Goal: Information Seeking & Learning: Understand process/instructions

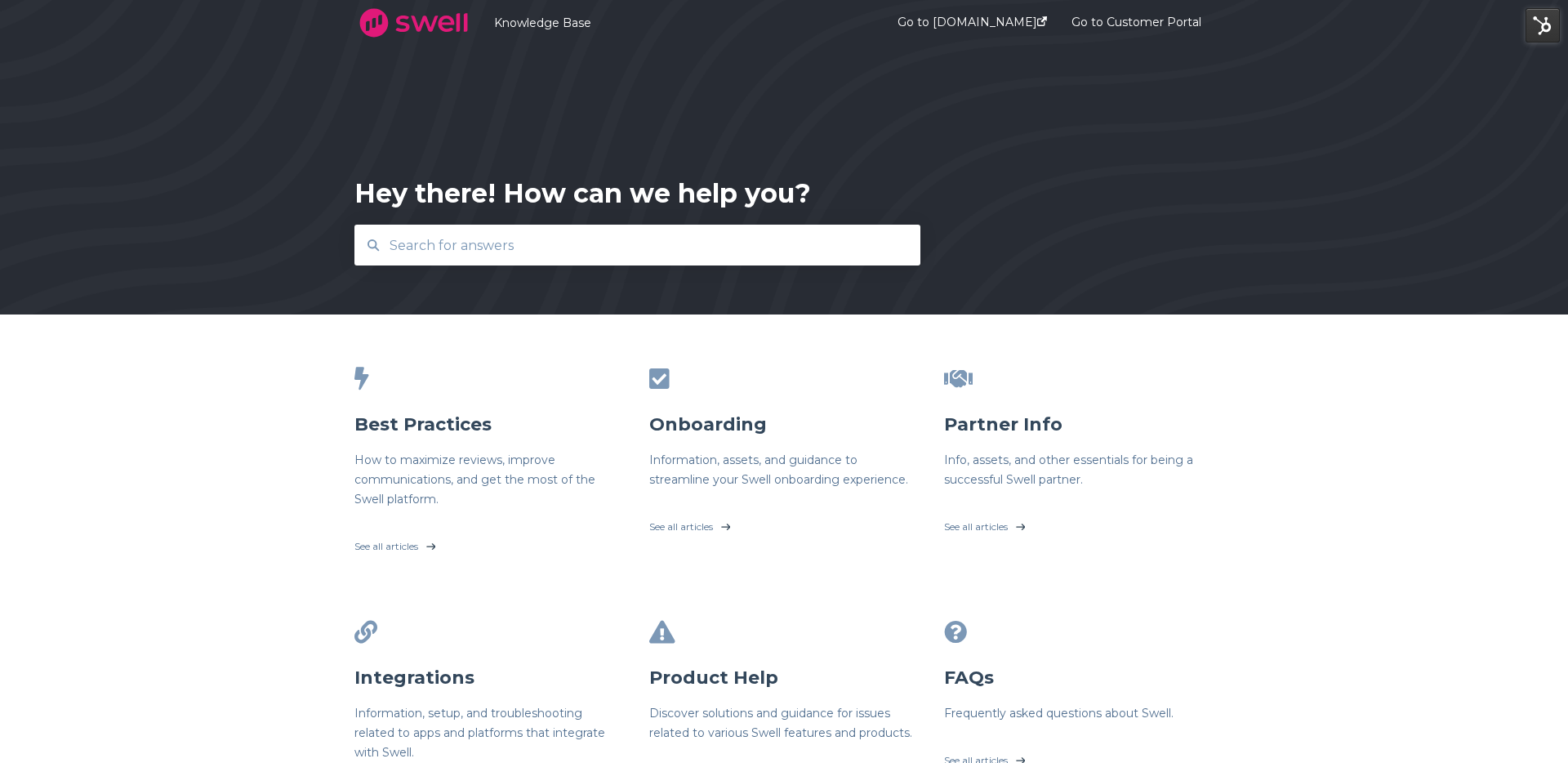
click at [552, 235] on input "text" at bounding box center [637, 245] width 516 height 35
type input "5"
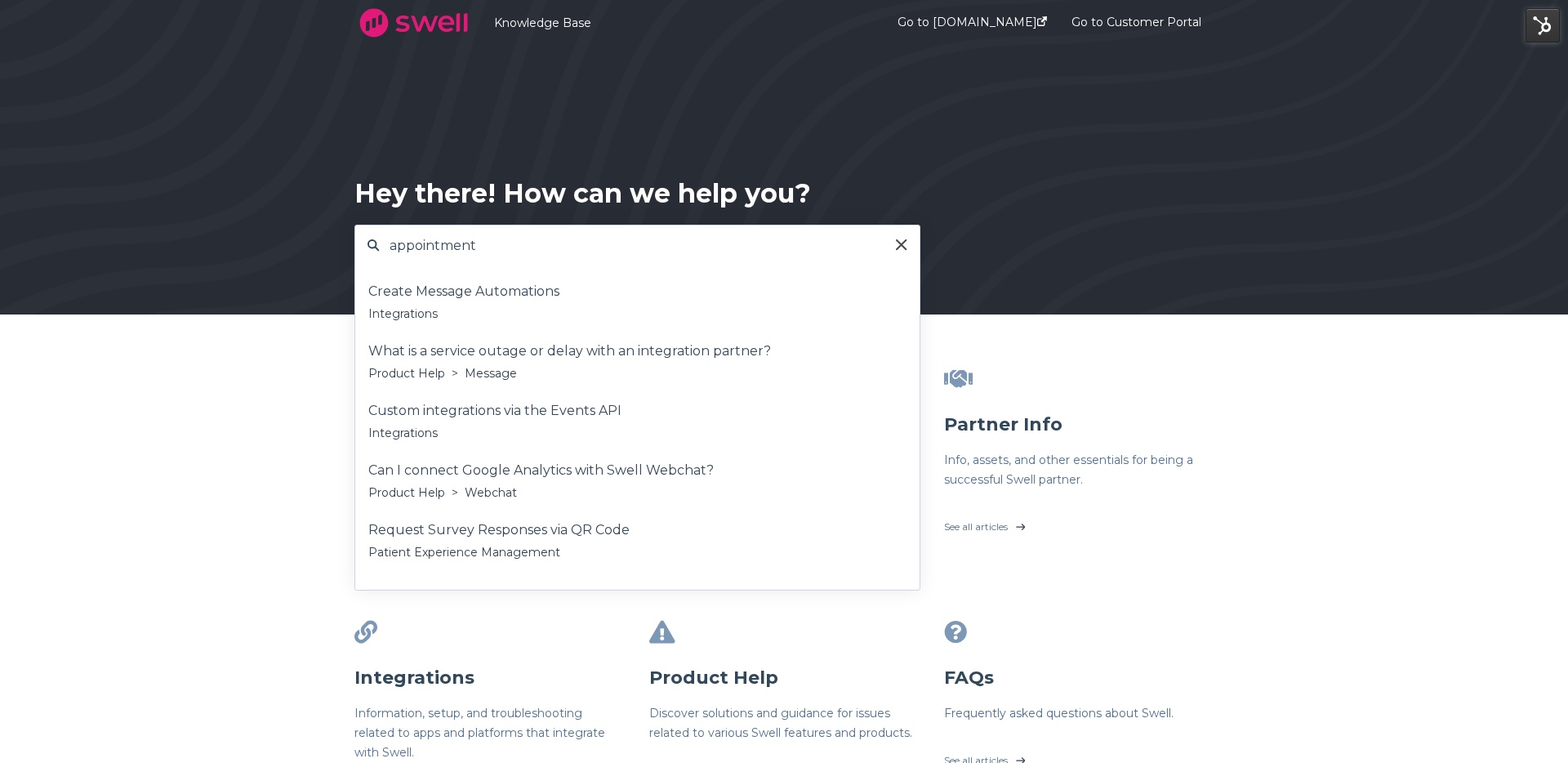
type input "appointment"
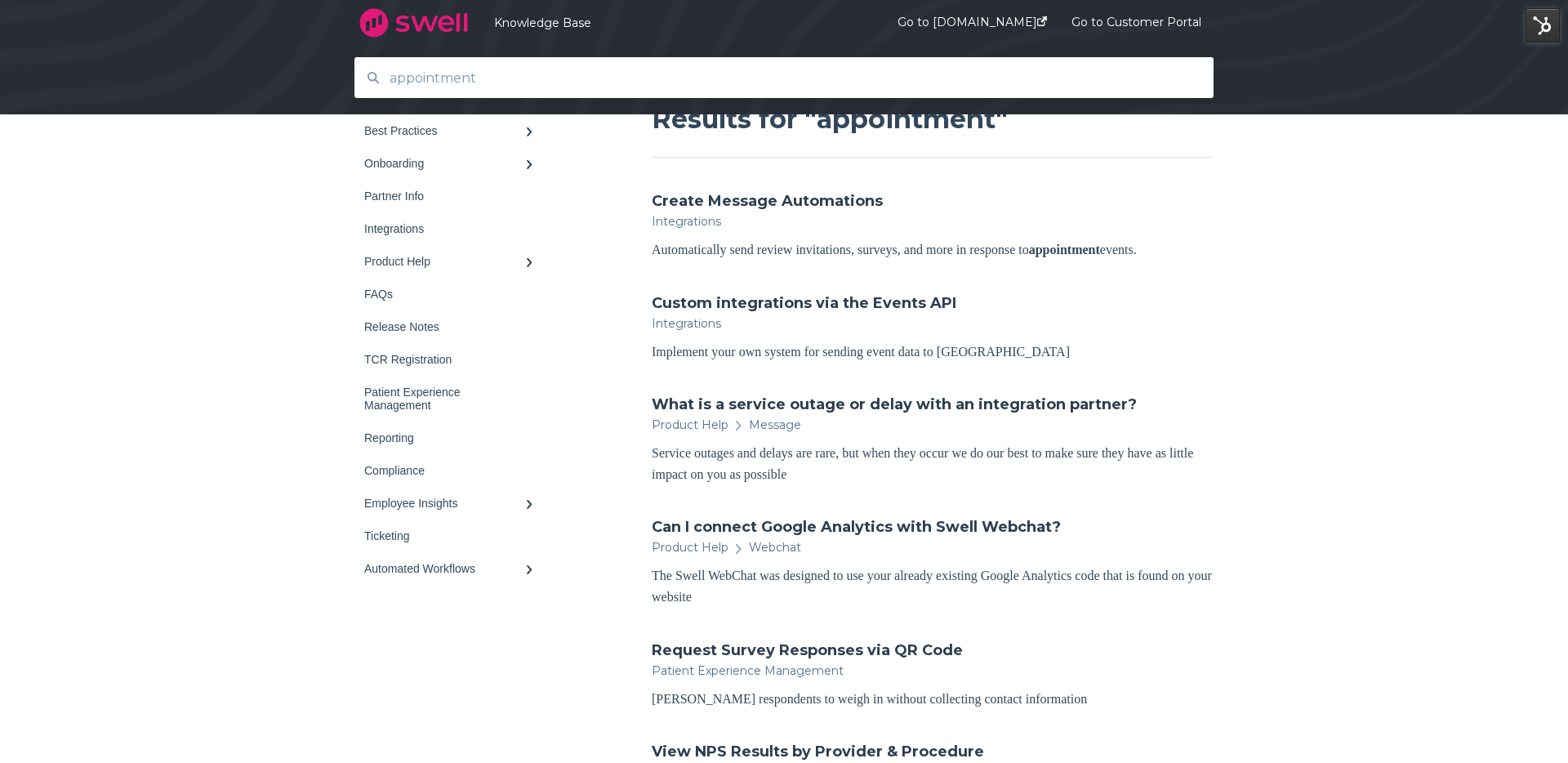
scroll to position [187, 0]
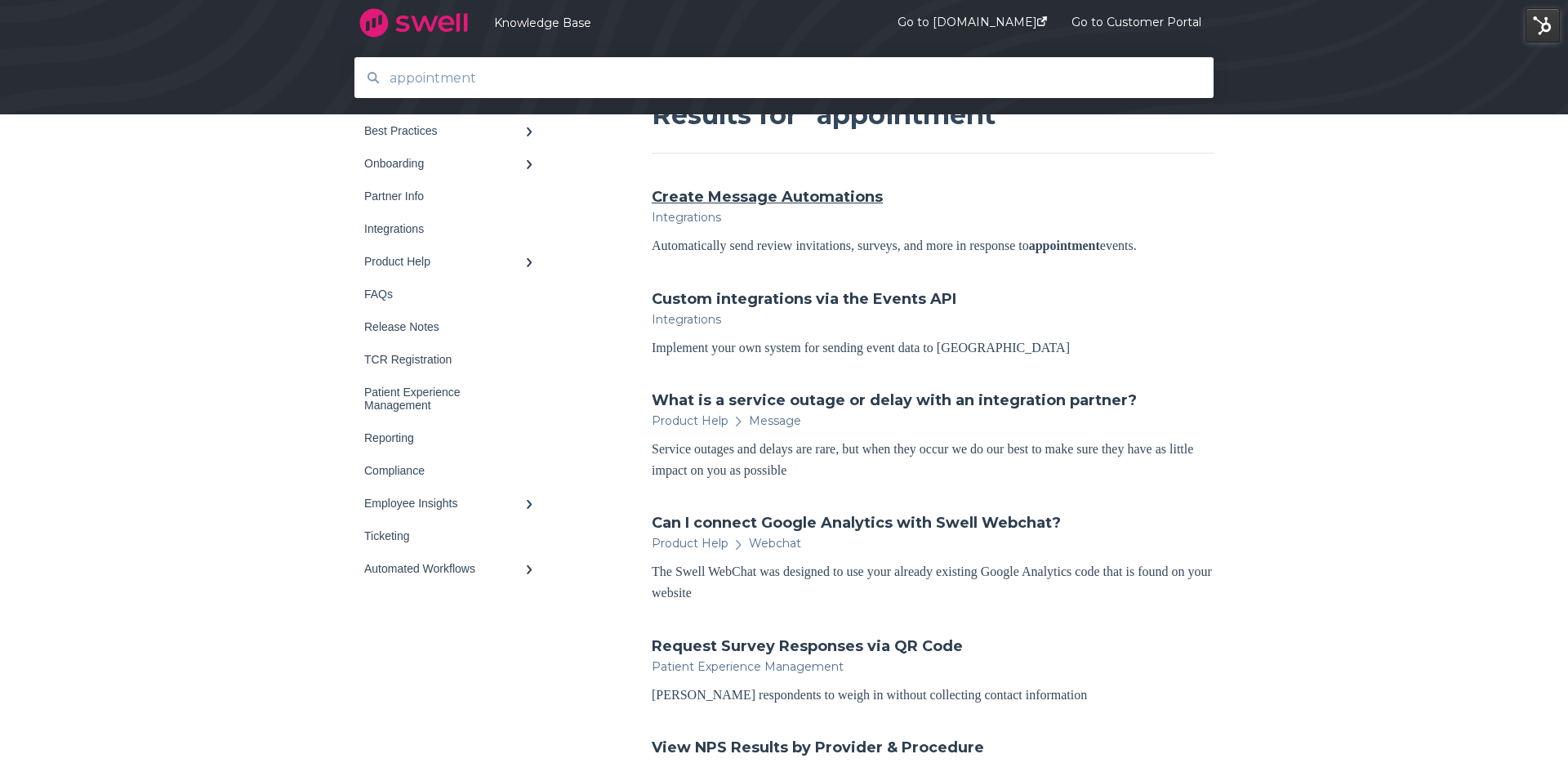
click at [705, 194] on link "Create Message Automations" at bounding box center [767, 196] width 231 height 21
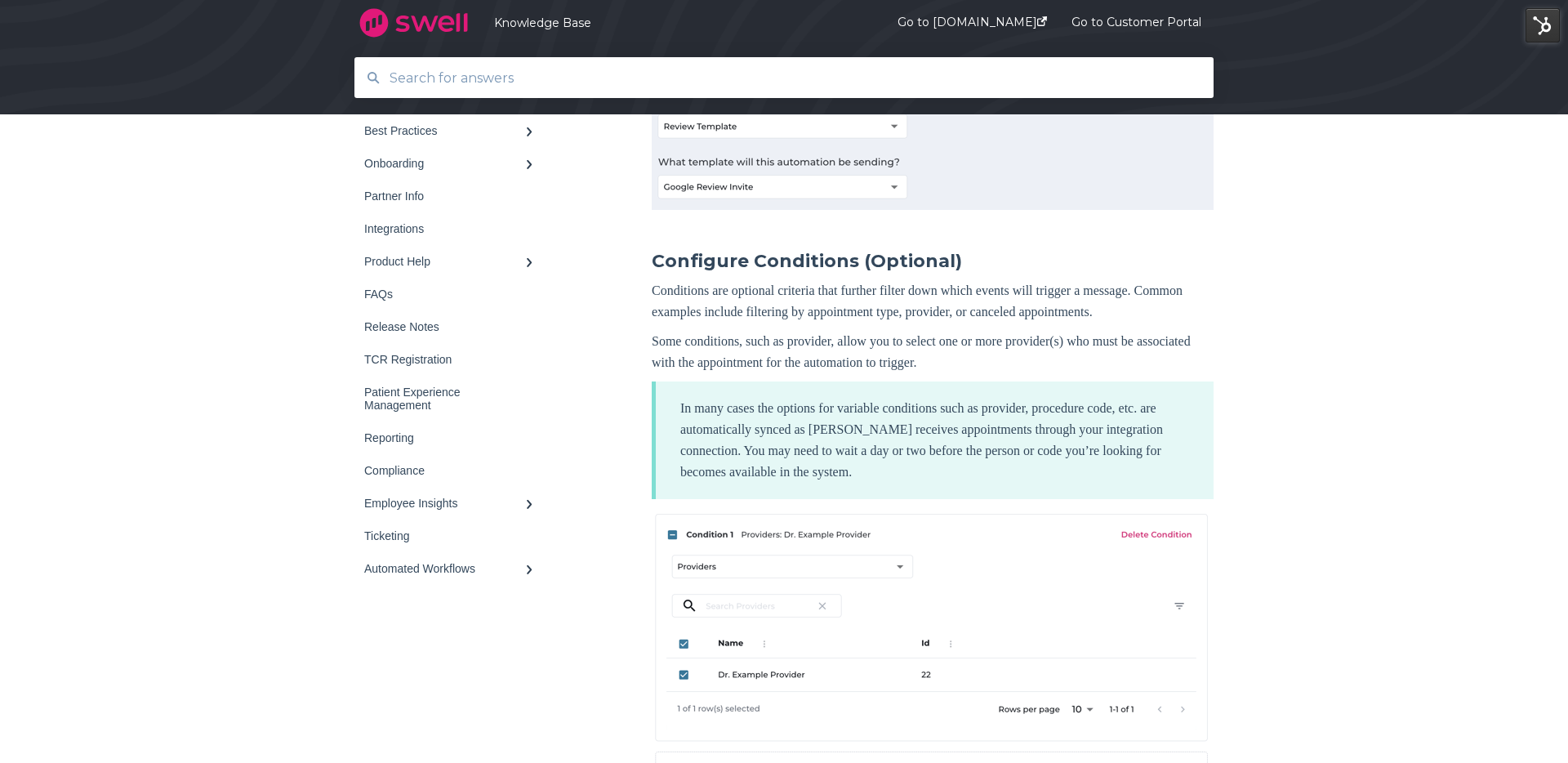
scroll to position [1744, 0]
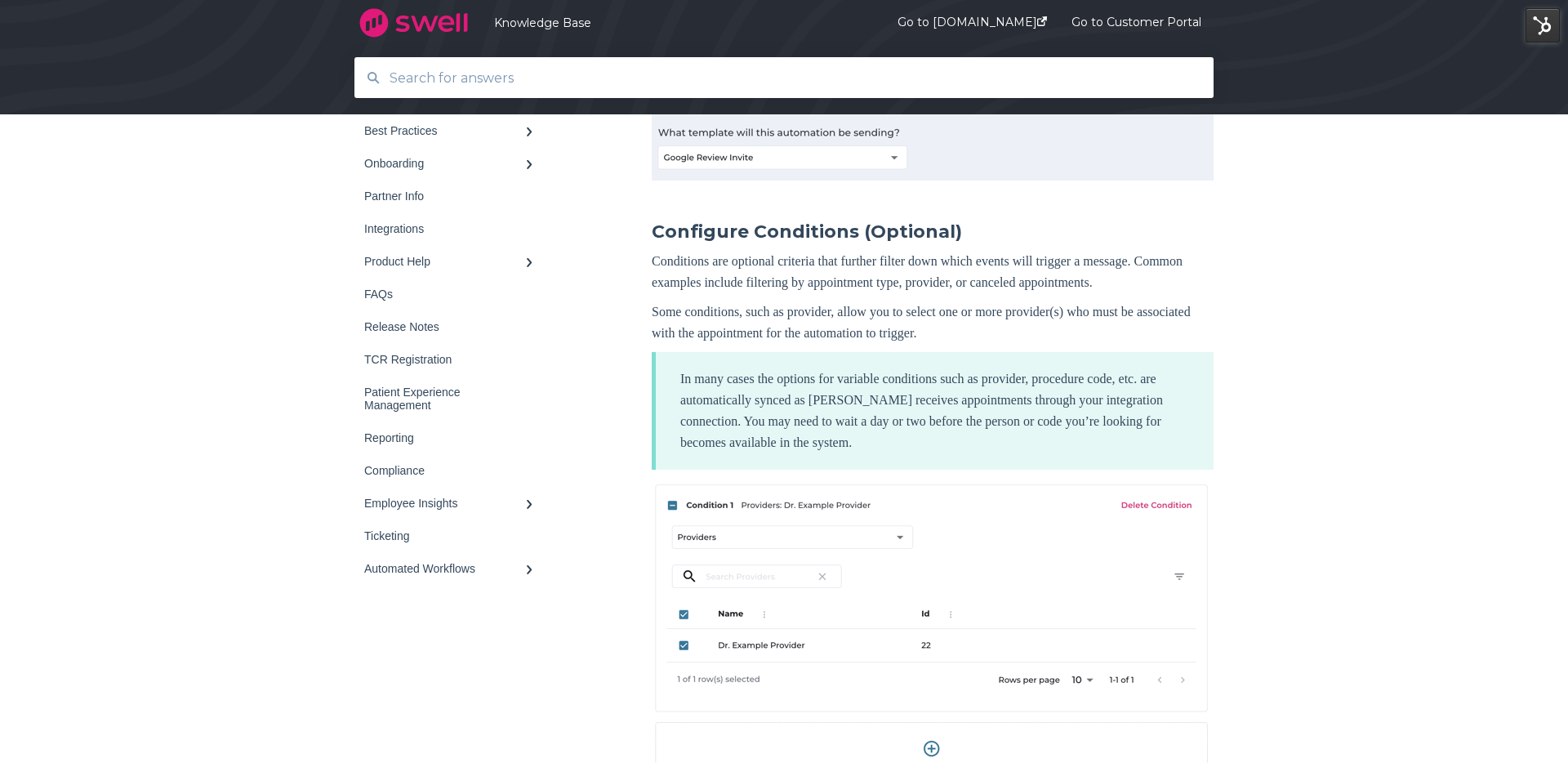
click at [795, 293] on p "Conditions are optional criteria that further filter down which events will tri…" at bounding box center [932, 272] width 562 height 43
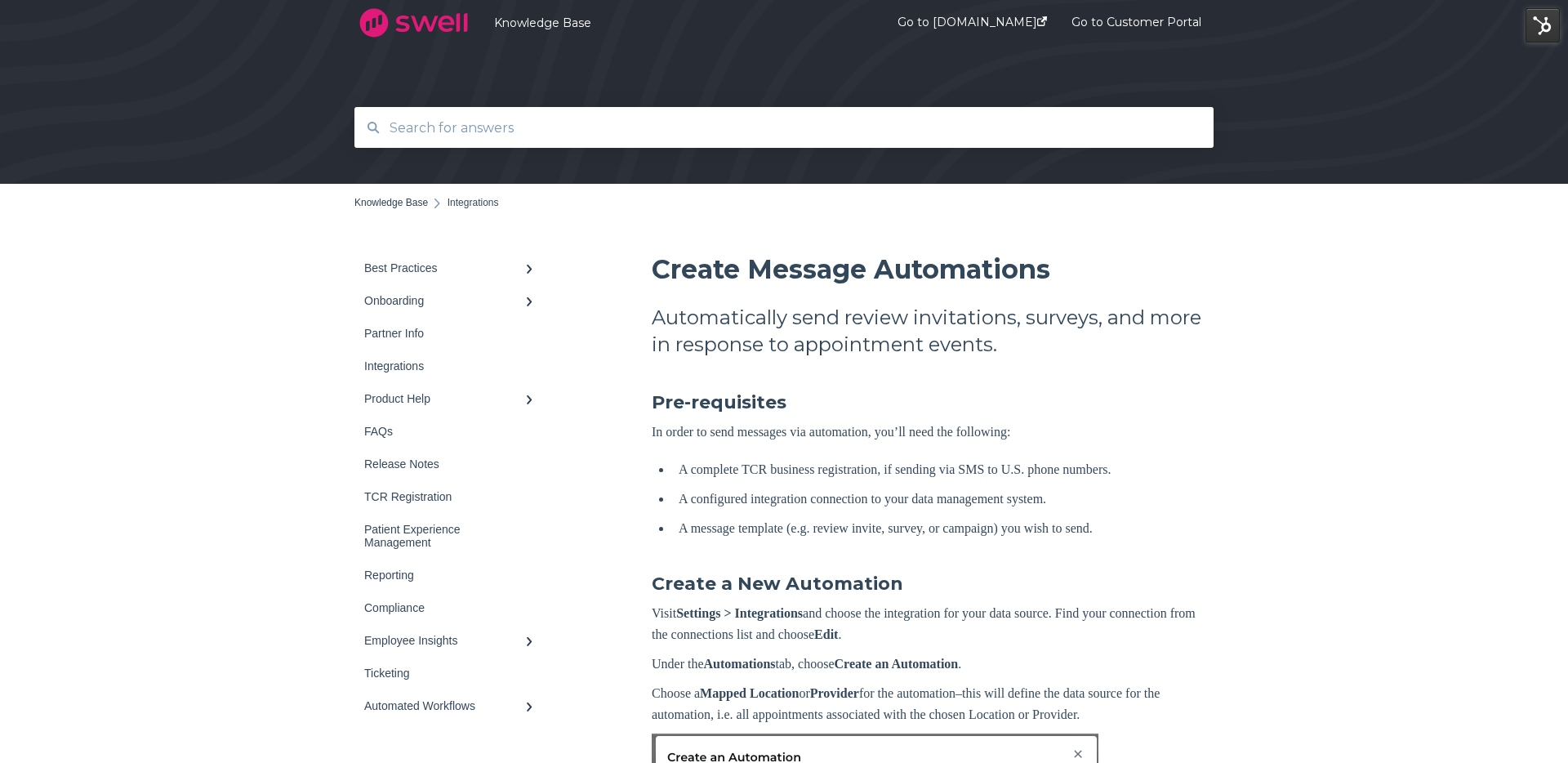
scroll to position [0, 0]
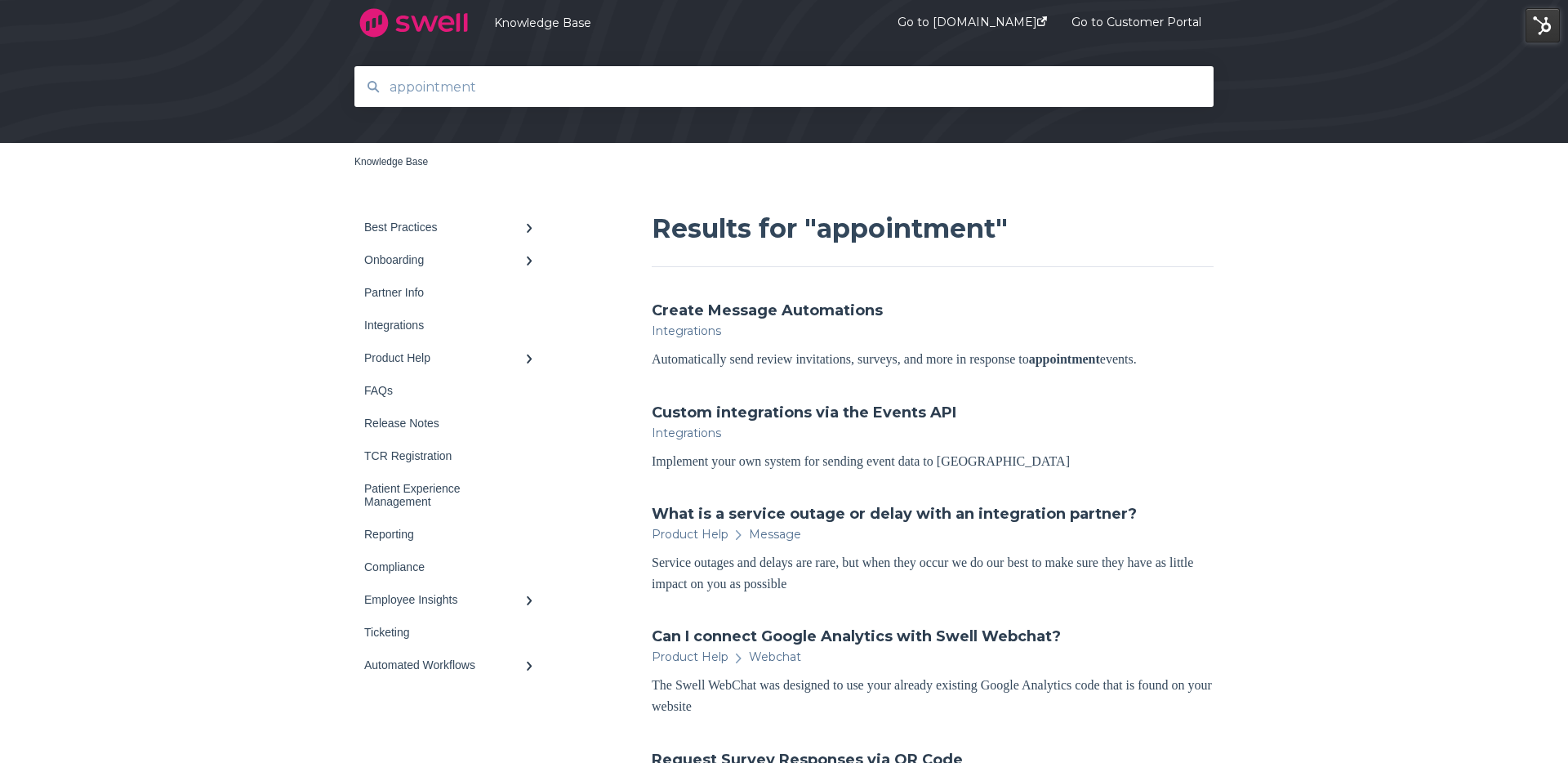
scroll to position [84, 0]
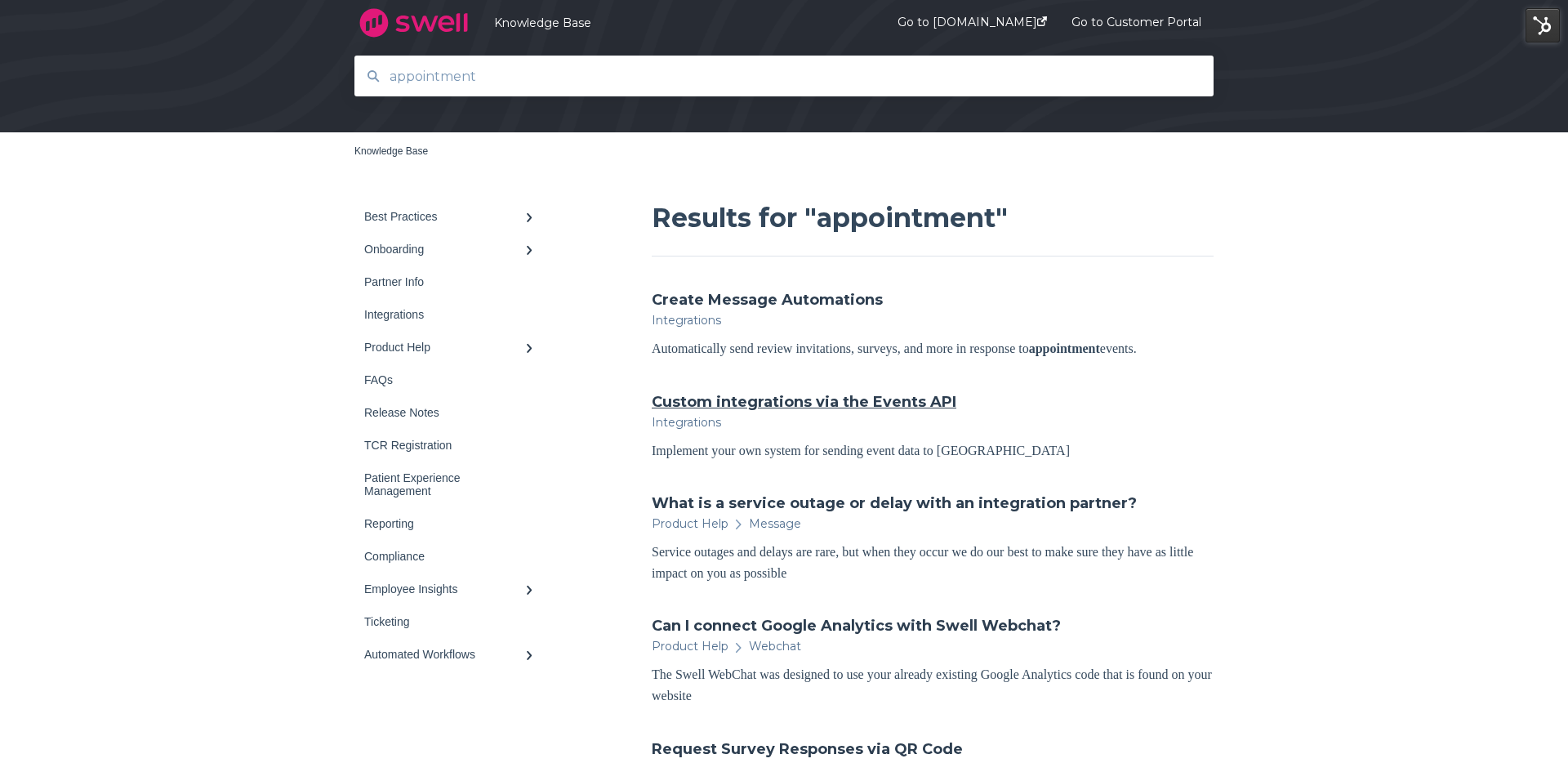
click at [934, 396] on link "Custom integrations via the Events API" at bounding box center [804, 401] width 305 height 21
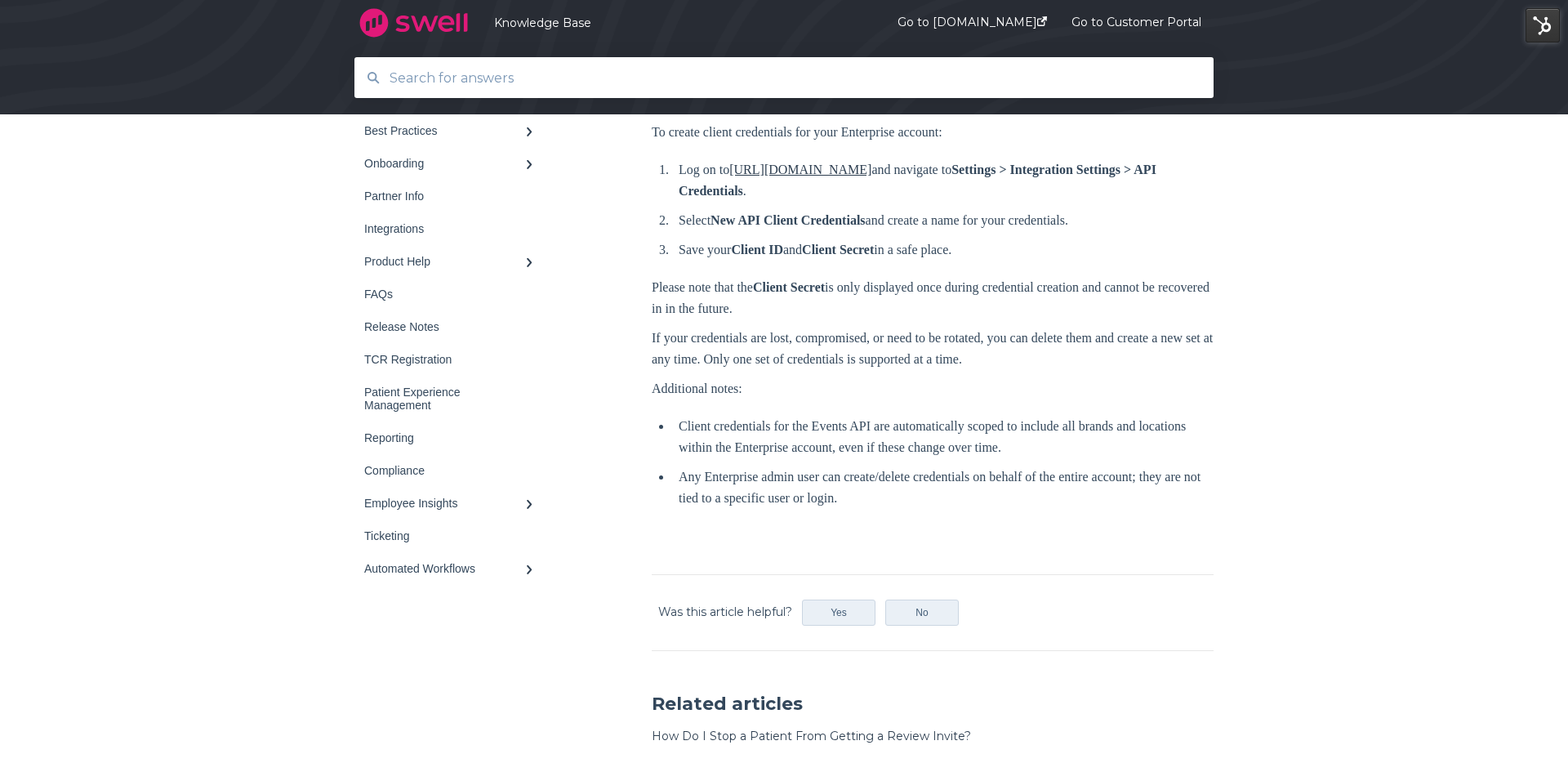
scroll to position [934, 0]
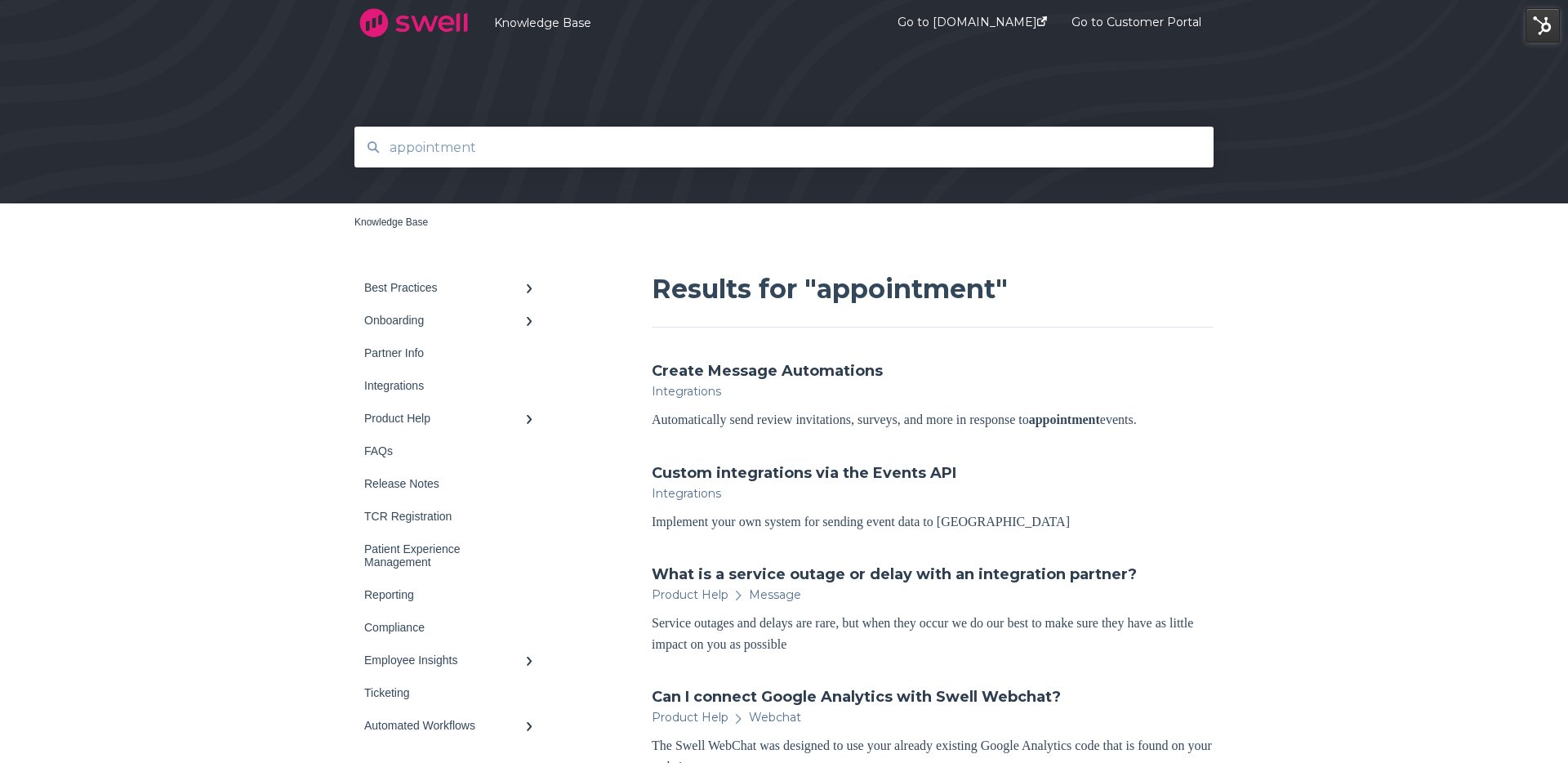
scroll to position [14, 0]
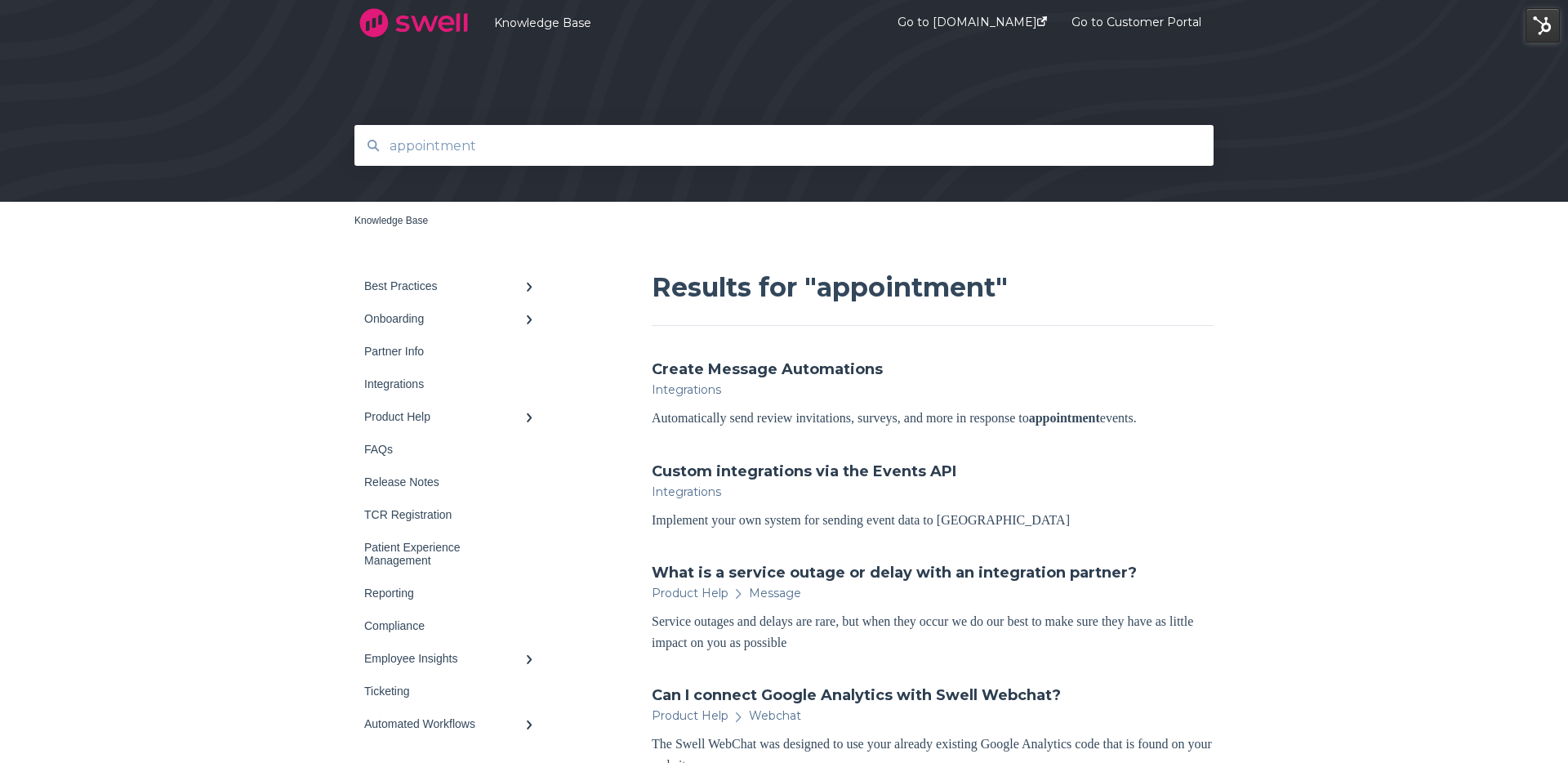
click at [462, 149] on input "appointment" at bounding box center [784, 145] width 809 height 35
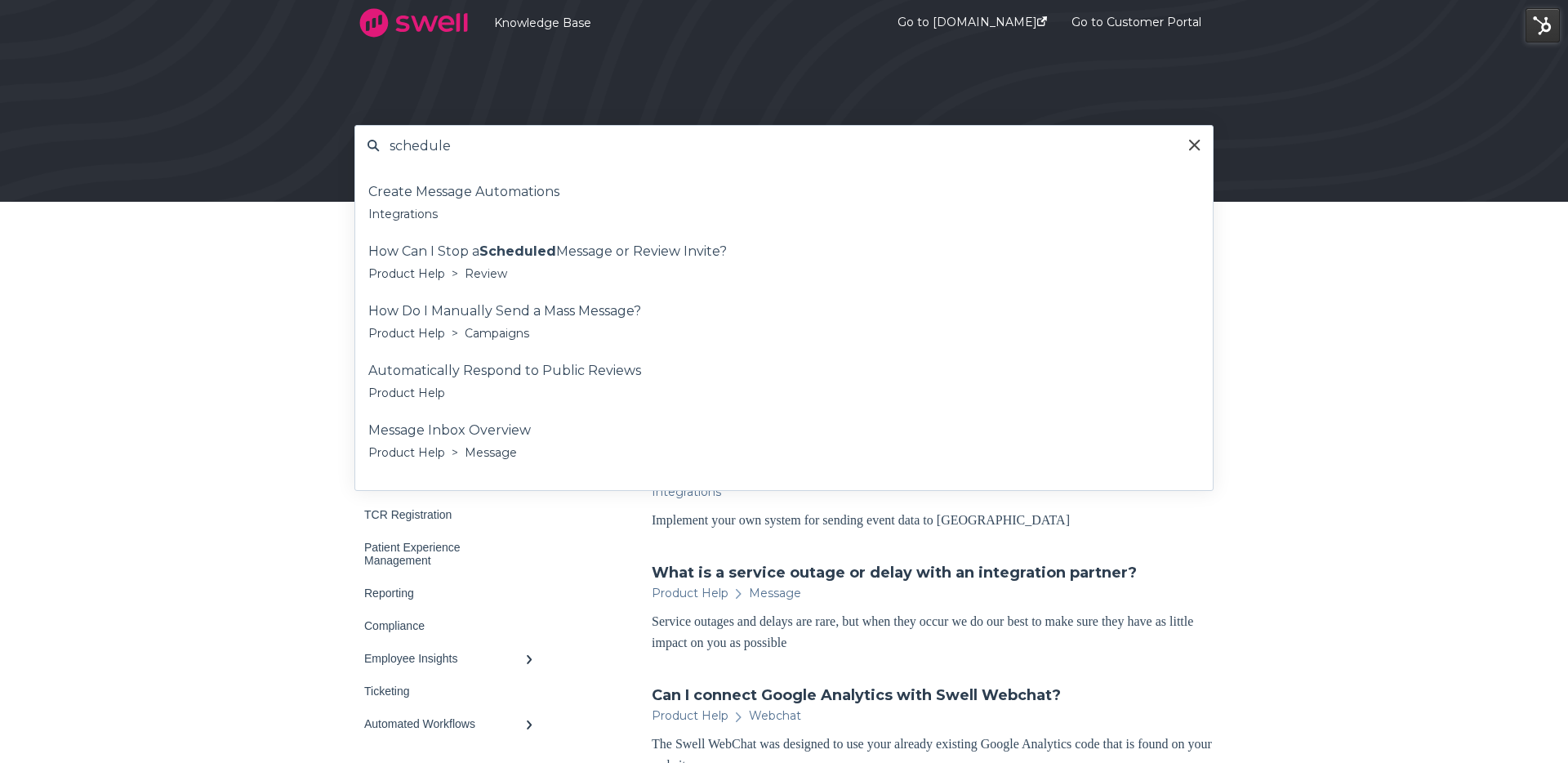
type input "schedule"
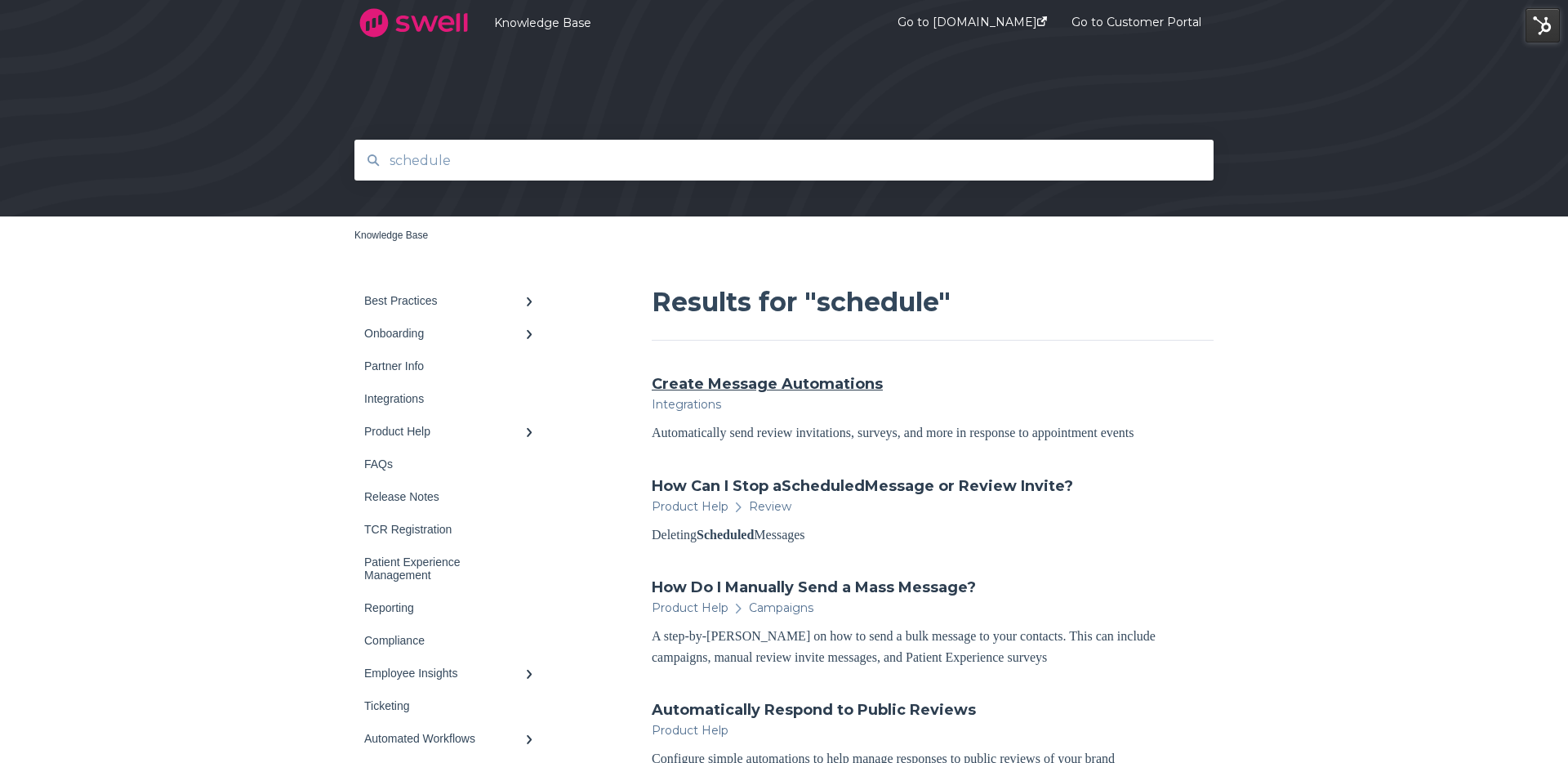
click at [790, 391] on link "Create Message Automations" at bounding box center [767, 384] width 231 height 21
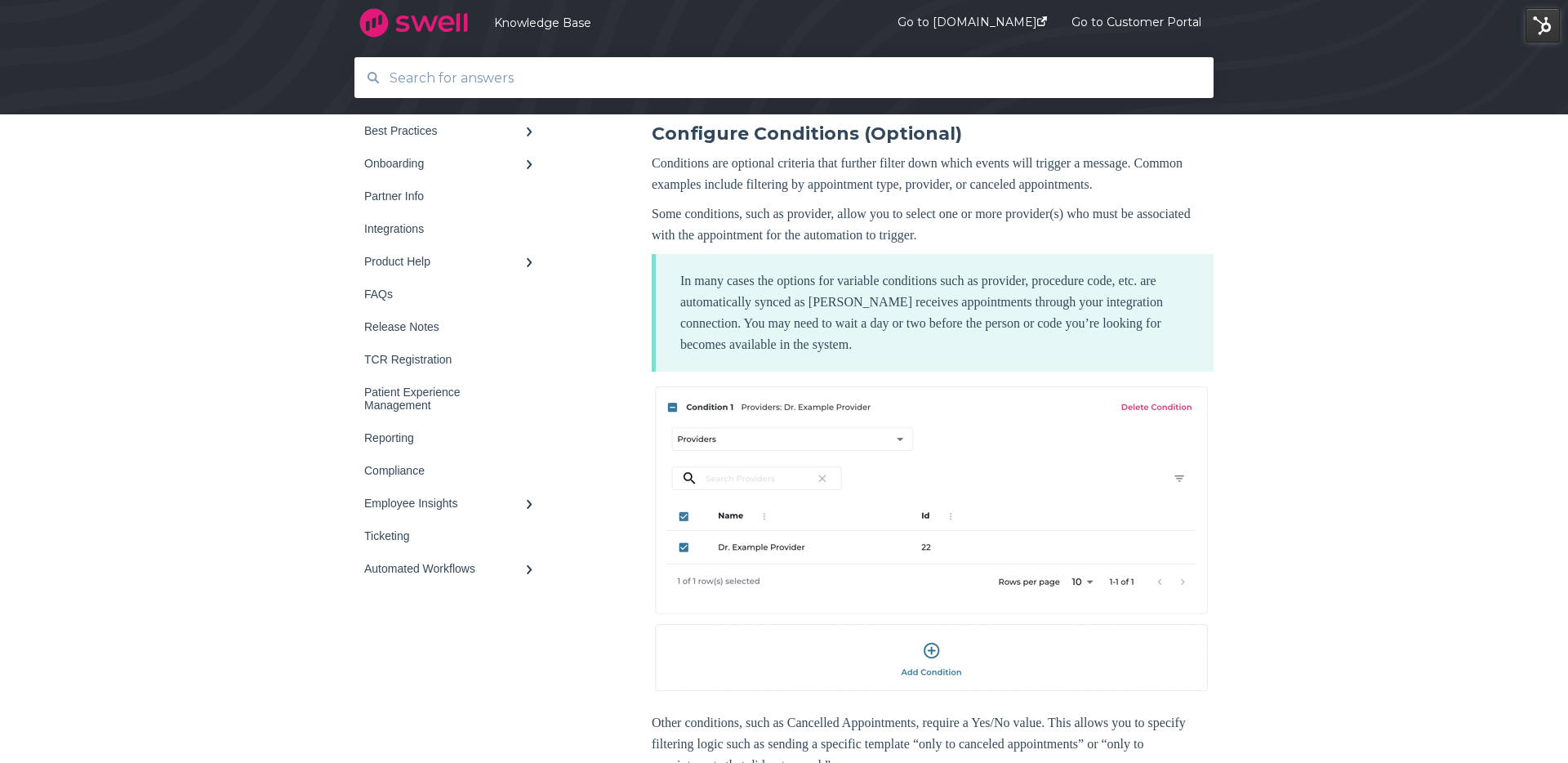
scroll to position [1829, 0]
